Goal: Browse casually: Explore the website without a specific task or goal

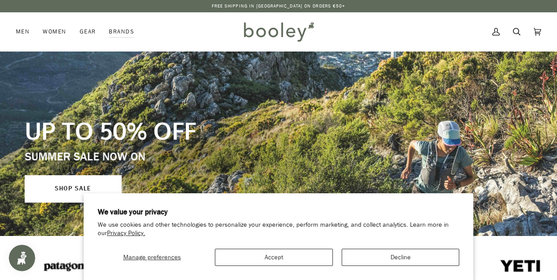
click at [301, 255] on button "Accept" at bounding box center [274, 257] width 118 height 17
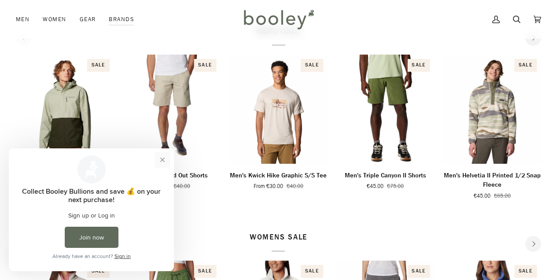
click at [161, 161] on button "Close prompt" at bounding box center [163, 160] width 16 height 16
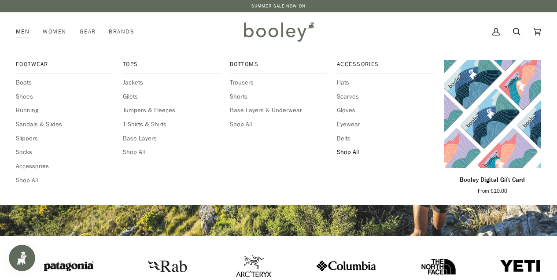
click at [345, 154] on span "Shop All" at bounding box center [385, 152] width 97 height 10
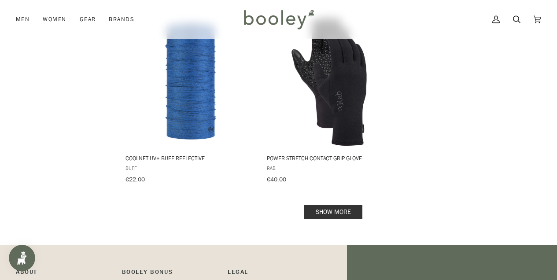
scroll to position [1235, 0]
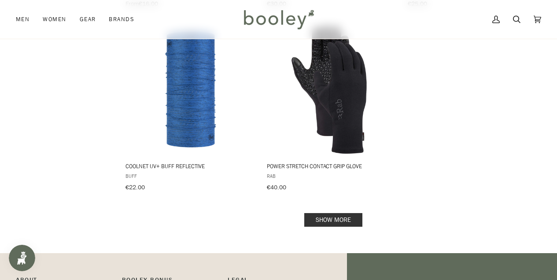
click at [335, 215] on link "Show more" at bounding box center [333, 220] width 58 height 14
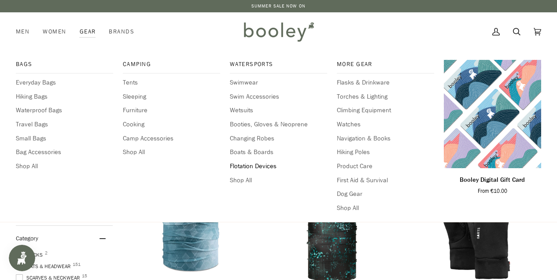
click at [243, 162] on span "Flotation Devices" at bounding box center [278, 167] width 97 height 10
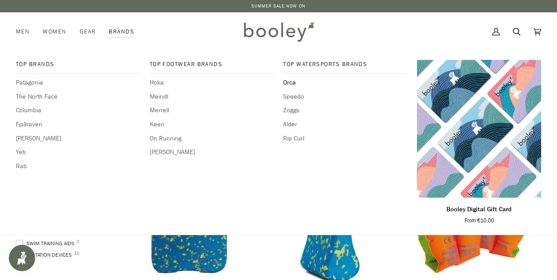
click at [290, 83] on span "Orca" at bounding box center [345, 83] width 124 height 10
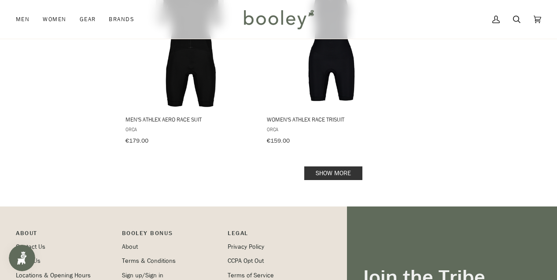
scroll to position [1294, 0]
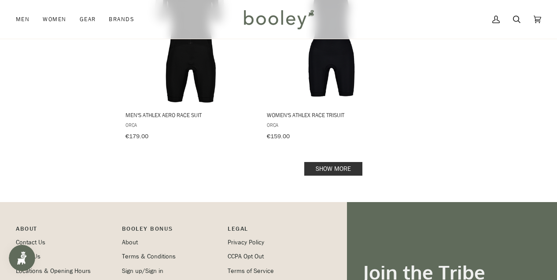
click at [335, 162] on link "Show more" at bounding box center [333, 169] width 58 height 14
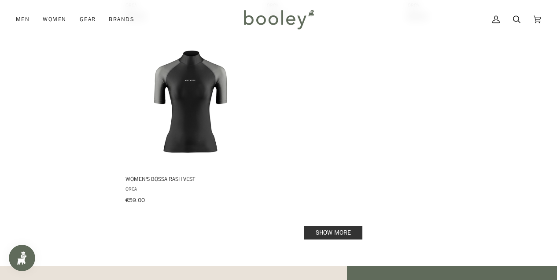
scroll to position [2529, 0]
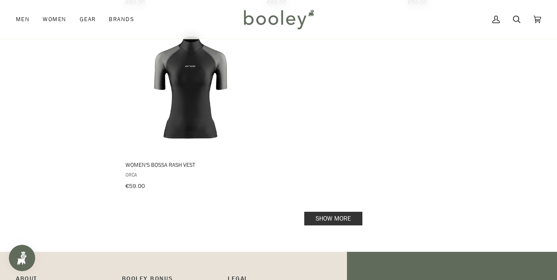
click at [338, 212] on link "Show more" at bounding box center [333, 219] width 58 height 14
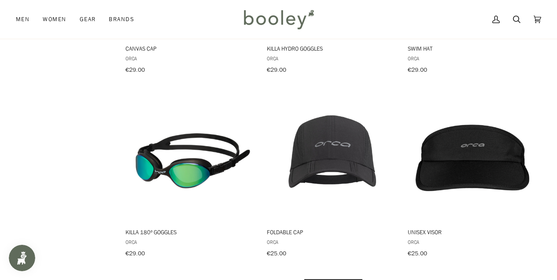
scroll to position [3596, 0]
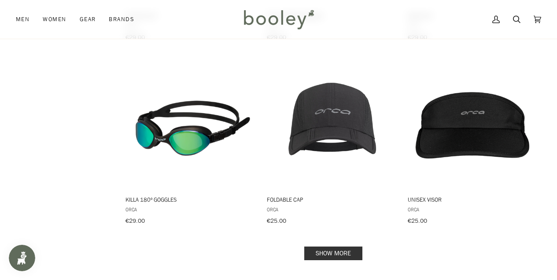
click at [343, 247] on link "Show more" at bounding box center [333, 254] width 58 height 14
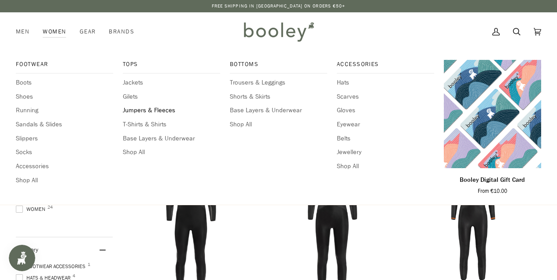
click at [149, 108] on span "Jumpers & Fleeces" at bounding box center [171, 111] width 97 height 10
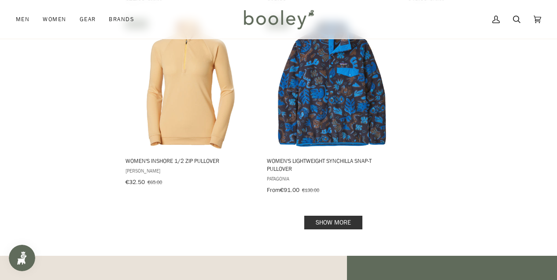
scroll to position [1305, 0]
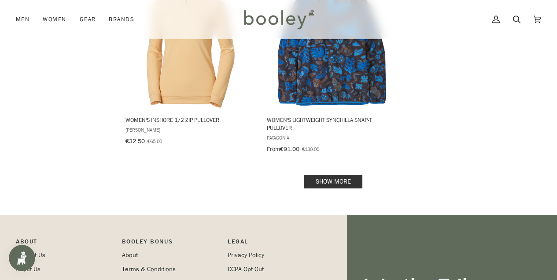
click at [324, 175] on link "Show more" at bounding box center [333, 182] width 58 height 14
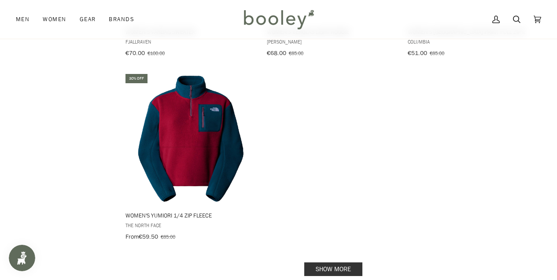
scroll to position [2511, 0]
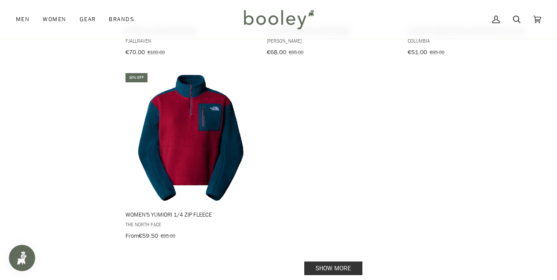
click at [348, 262] on link "Show more" at bounding box center [333, 269] width 58 height 14
